Goal: Information Seeking & Learning: Compare options

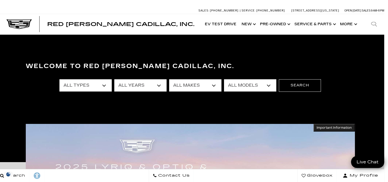
click at [109, 85] on select "All Types New Used Certified Used Demo" at bounding box center [85, 85] width 52 height 12
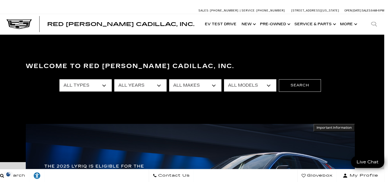
select select "New"
click at [59, 79] on select "All Types New Used Certified Used Demo" at bounding box center [85, 85] width 52 height 12
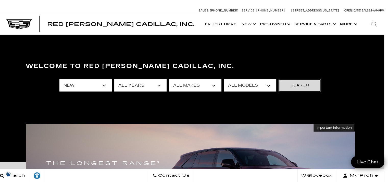
drag, startPoint x: 290, startPoint y: 82, endPoint x: 286, endPoint y: 83, distance: 4.0
click at [284, 84] on button "Search" at bounding box center [300, 85] width 42 height 12
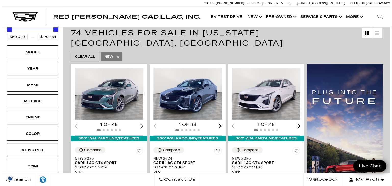
scroll to position [104, 0]
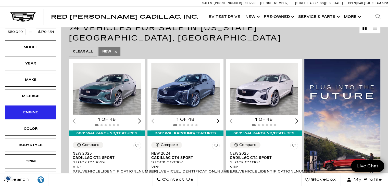
click at [43, 110] on div "Engine" at bounding box center [31, 113] width 26 height 6
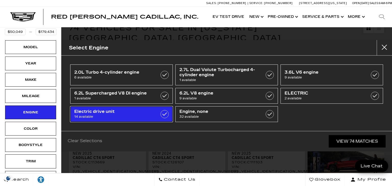
click at [161, 114] on label at bounding box center [165, 114] width 8 height 8
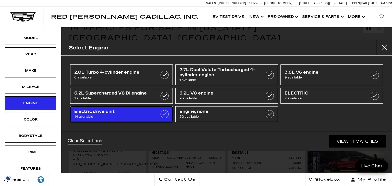
type input "$55,679"
type input "$158,810"
checkbox input "true"
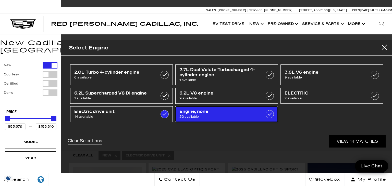
click at [269, 113] on label at bounding box center [270, 114] width 8 height 8
checkbox input "true"
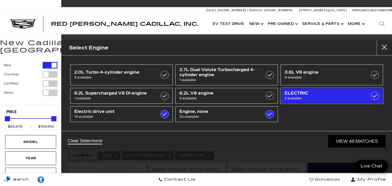
click at [376, 94] on label at bounding box center [375, 96] width 8 height 8
checkbox input "true"
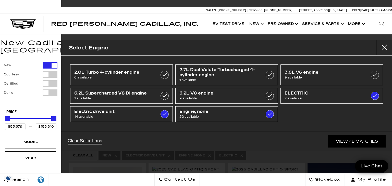
drag, startPoint x: 317, startPoint y: 132, endPoint x: 228, endPoint y: 149, distance: 90.6
click at [228, 149] on div "Clear Selections View 48 Matches" at bounding box center [226, 141] width 331 height 20
click at [38, 139] on div "Model" at bounding box center [31, 142] width 26 height 6
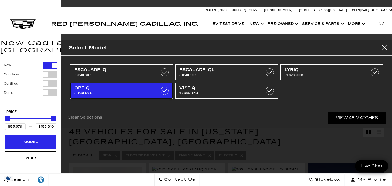
click at [165, 88] on label at bounding box center [165, 91] width 8 height 8
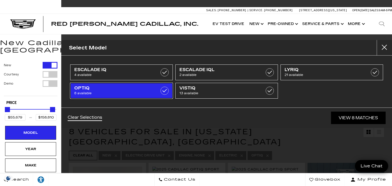
type input "$62,345"
checkbox input "true"
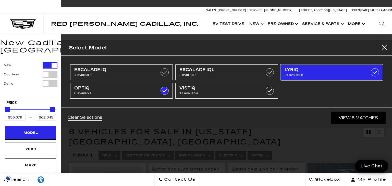
click at [374, 71] on label at bounding box center [375, 72] width 8 height 8
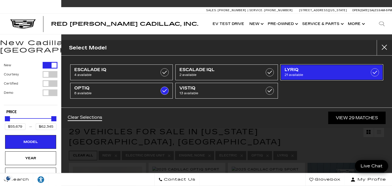
type input "$91,110"
checkbox input "true"
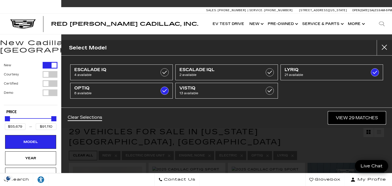
click at [350, 116] on link "View 29 Matches" at bounding box center [356, 118] width 57 height 13
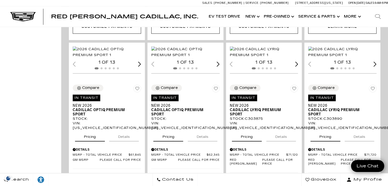
scroll to position [546, 0]
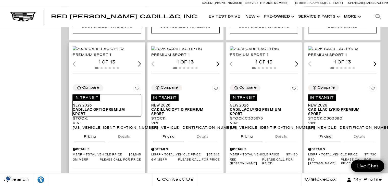
click at [87, 110] on span "Cadillac OPTIQ Premium Sport" at bounding box center [105, 112] width 65 height 9
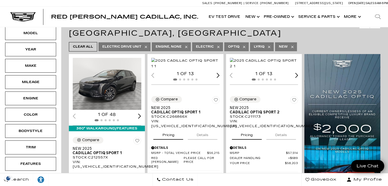
scroll to position [104, 0]
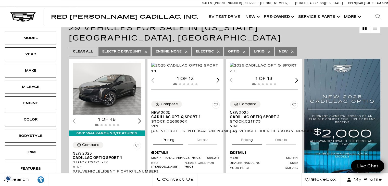
click at [190, 68] on img "1 / 2" at bounding box center [185, 68] width 69 height 11
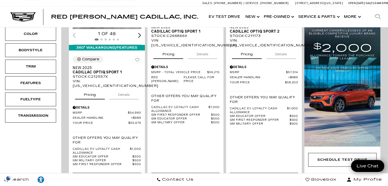
scroll to position [190, 0]
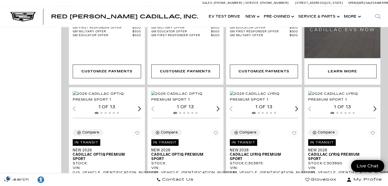
scroll to position [501, 0]
